Goal: Transaction & Acquisition: Purchase product/service

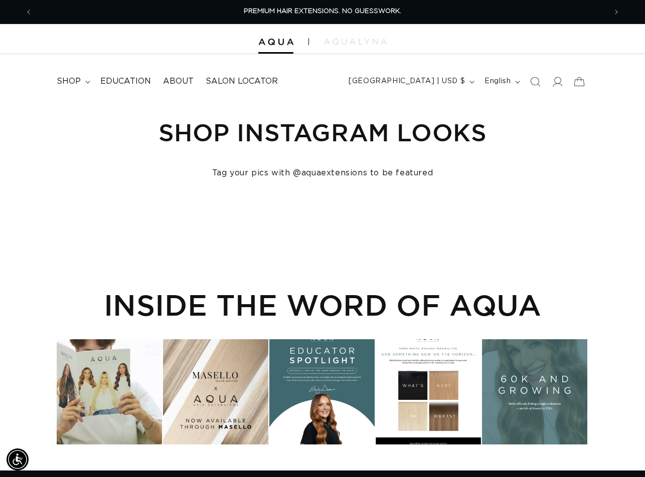
click at [532, 81] on icon "Search" at bounding box center [535, 82] width 10 height 10
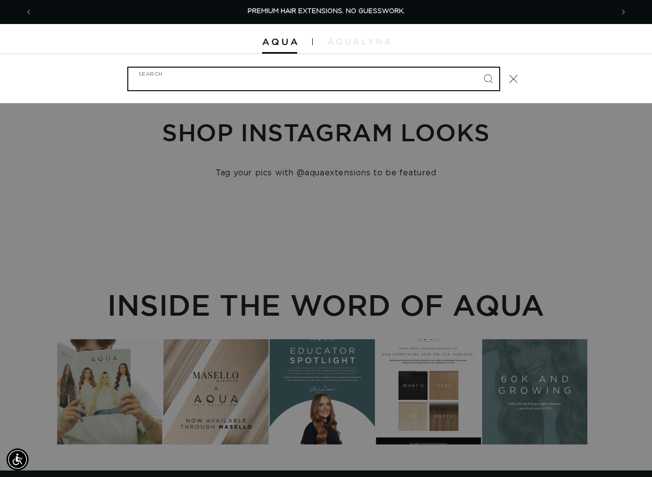
paste input "8AB Q weft 18”"
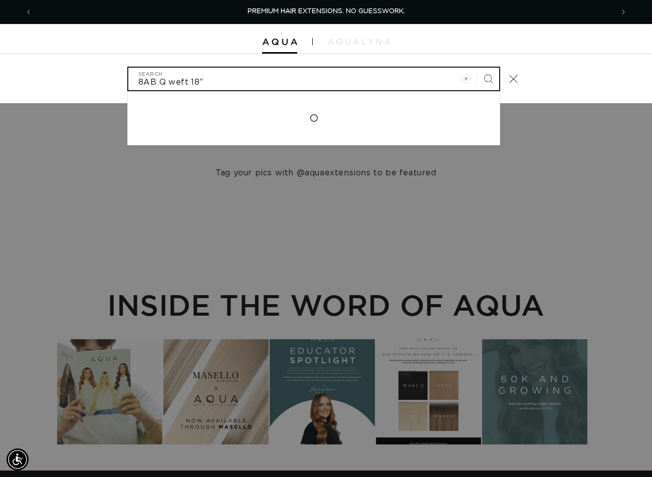
type input "8AB Q weft 18”"
click at [477, 68] on button "Search" at bounding box center [488, 79] width 22 height 22
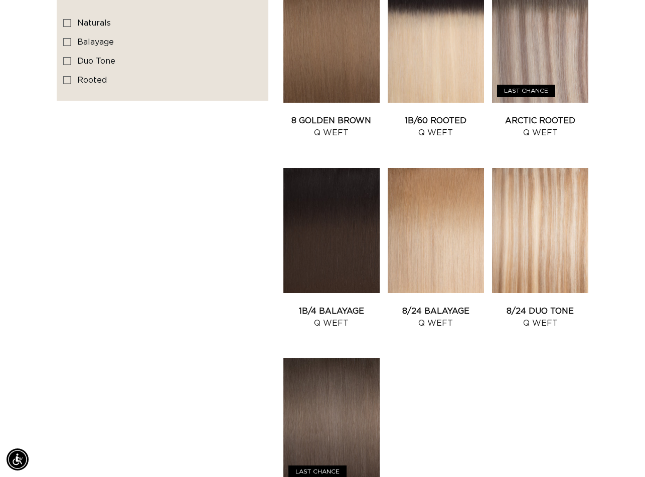
scroll to position [601, 0]
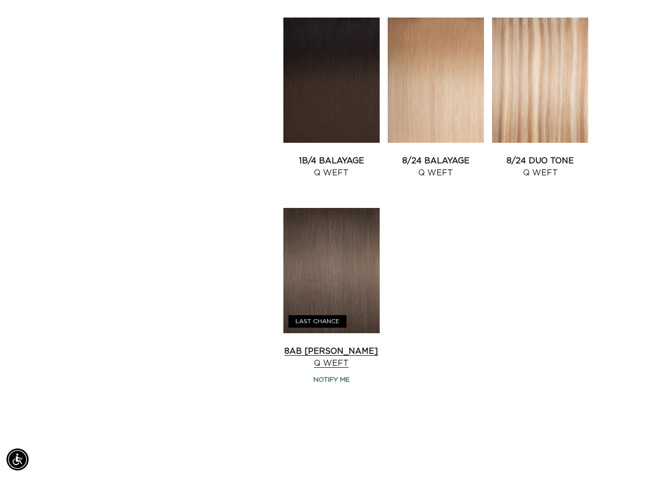
click at [351, 345] on link "8AB Ash Brown Q Weft" at bounding box center [331, 357] width 96 height 24
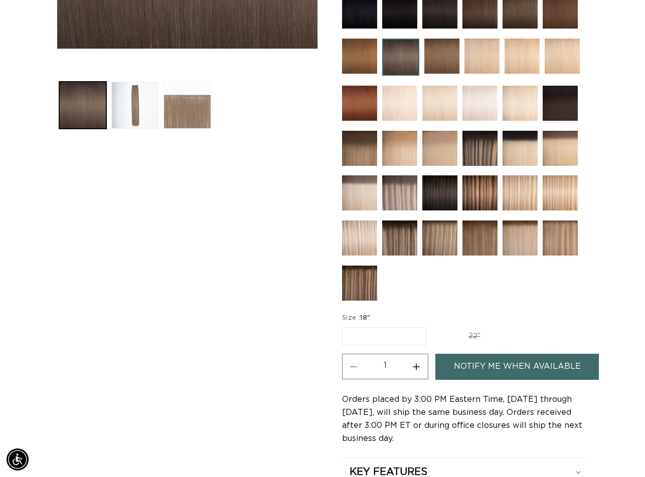
click at [276, 301] on div "Skip to product information Open media 1 in modal Open media 2 in modal Open me…" at bounding box center [188, 165] width 262 height 756
